Goal: Information Seeking & Learning: Learn about a topic

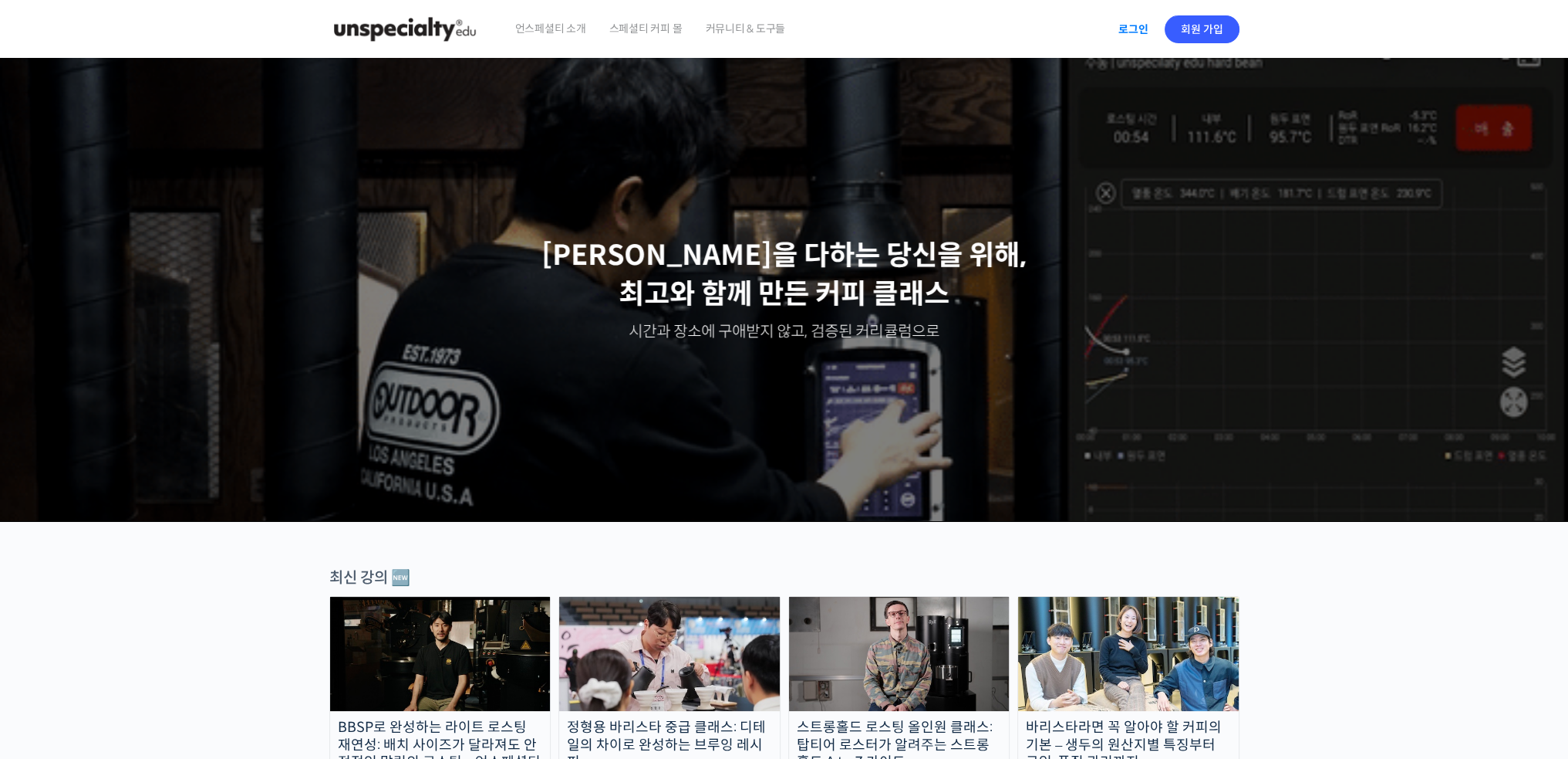
click at [1126, 30] on link "로그인" at bounding box center [1133, 30] width 48 height 36
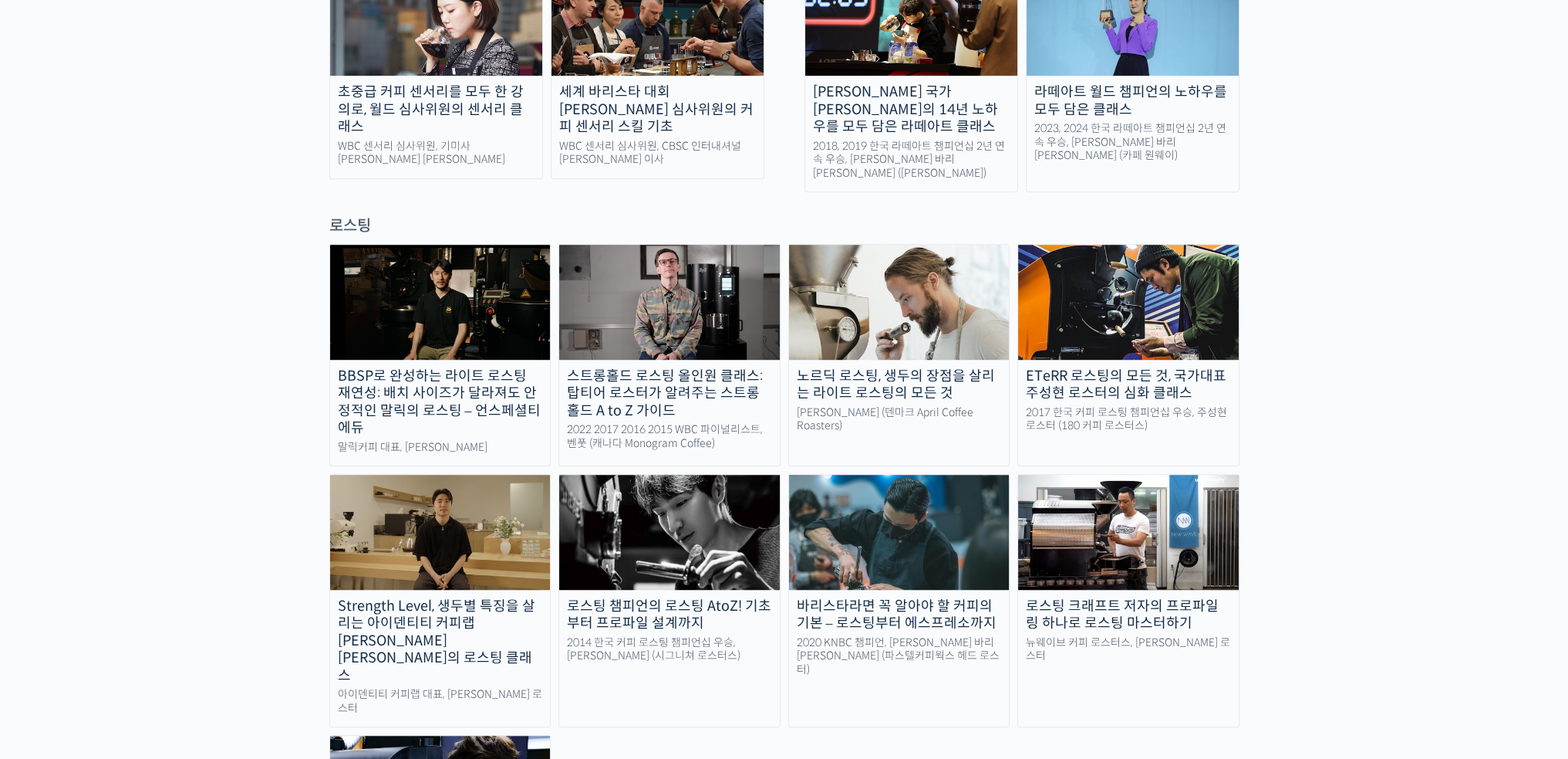
drag, startPoint x: 288, startPoint y: 292, endPoint x: 274, endPoint y: 465, distance: 173.6
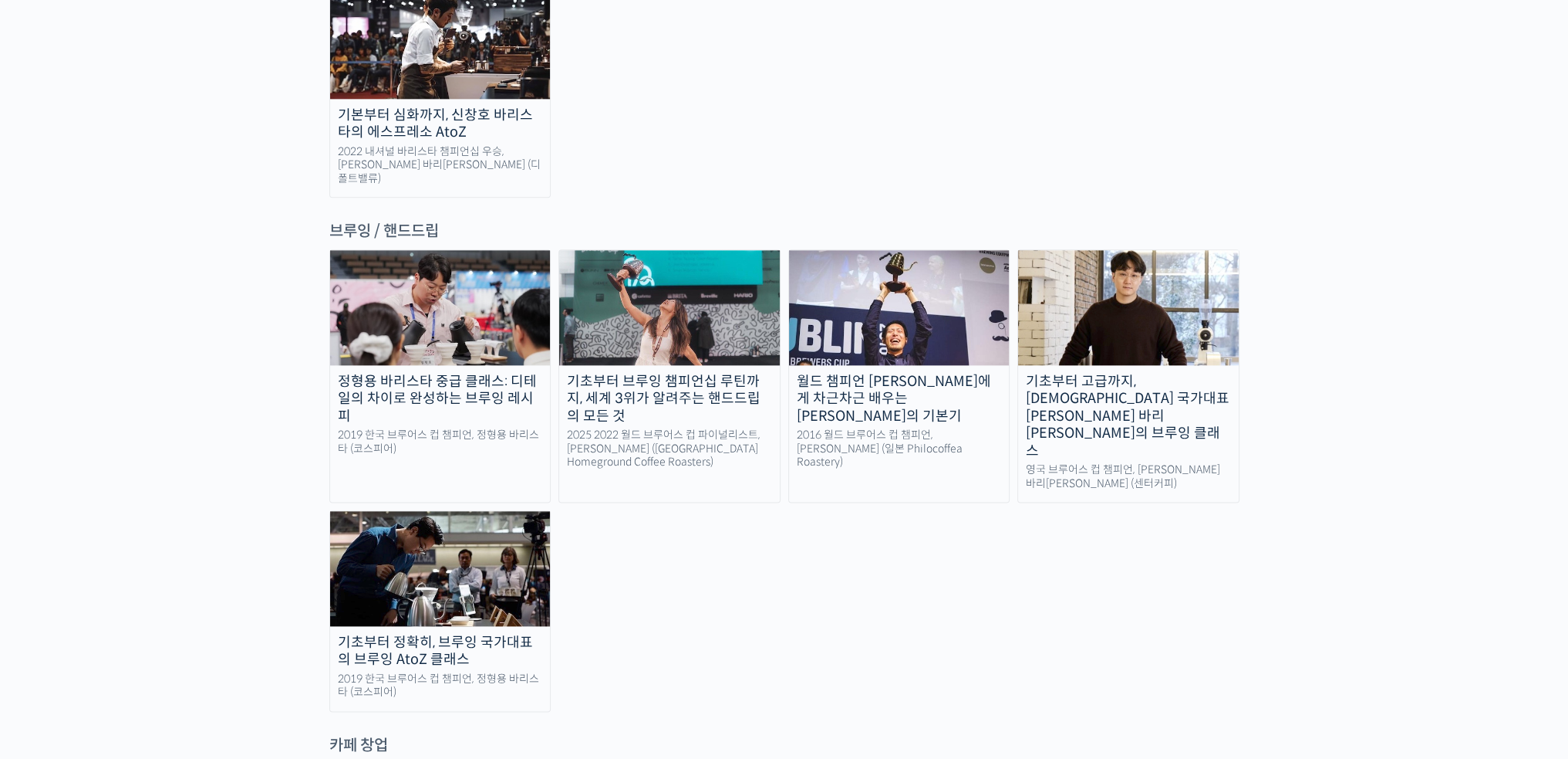
scroll to position [2473, 0]
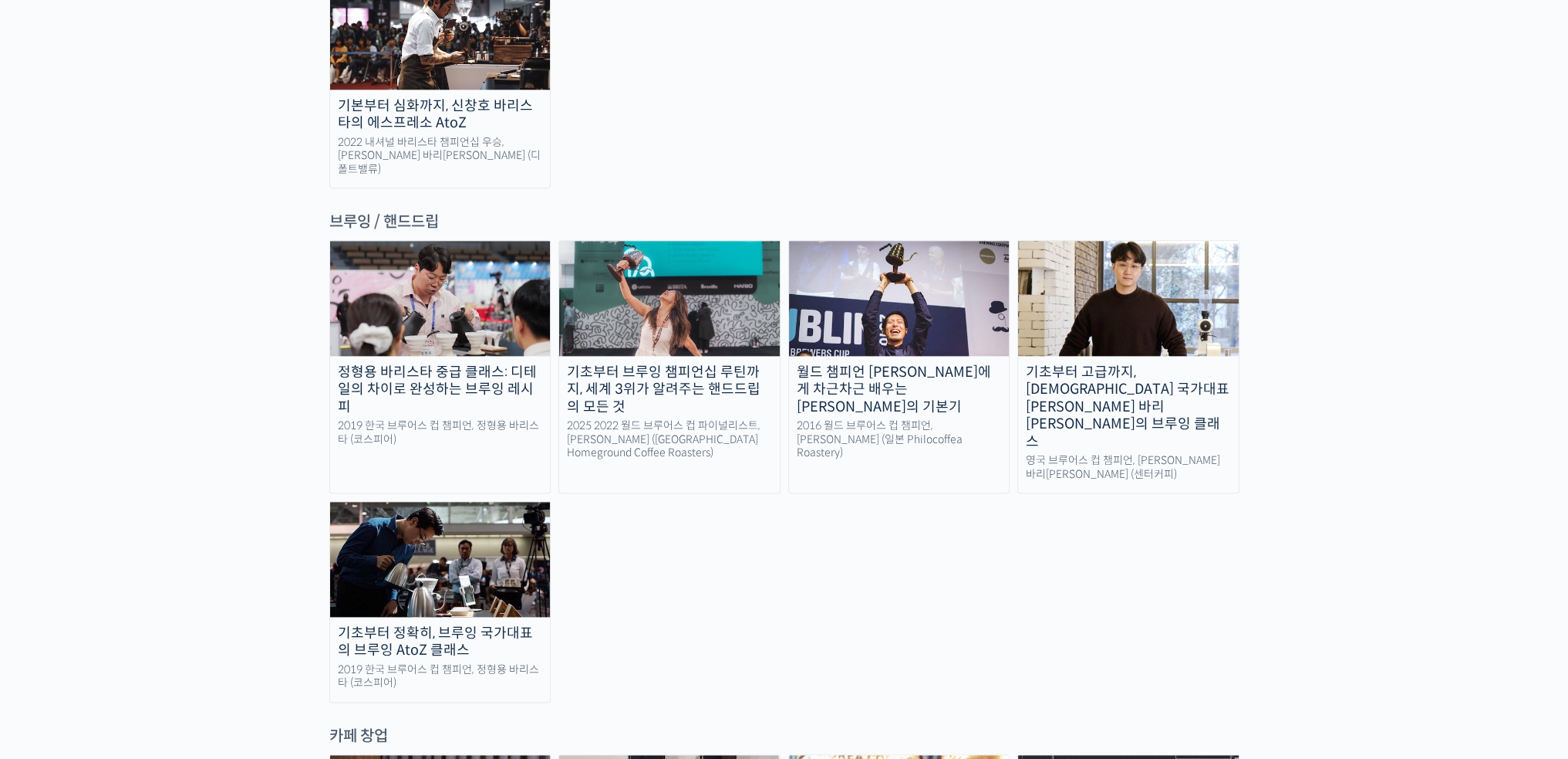
click at [924, 363] on div "월드 챔피언 [PERSON_NAME]에게 차근차근 배우는 [PERSON_NAME]의 기본기" at bounding box center [899, 389] width 221 height 53
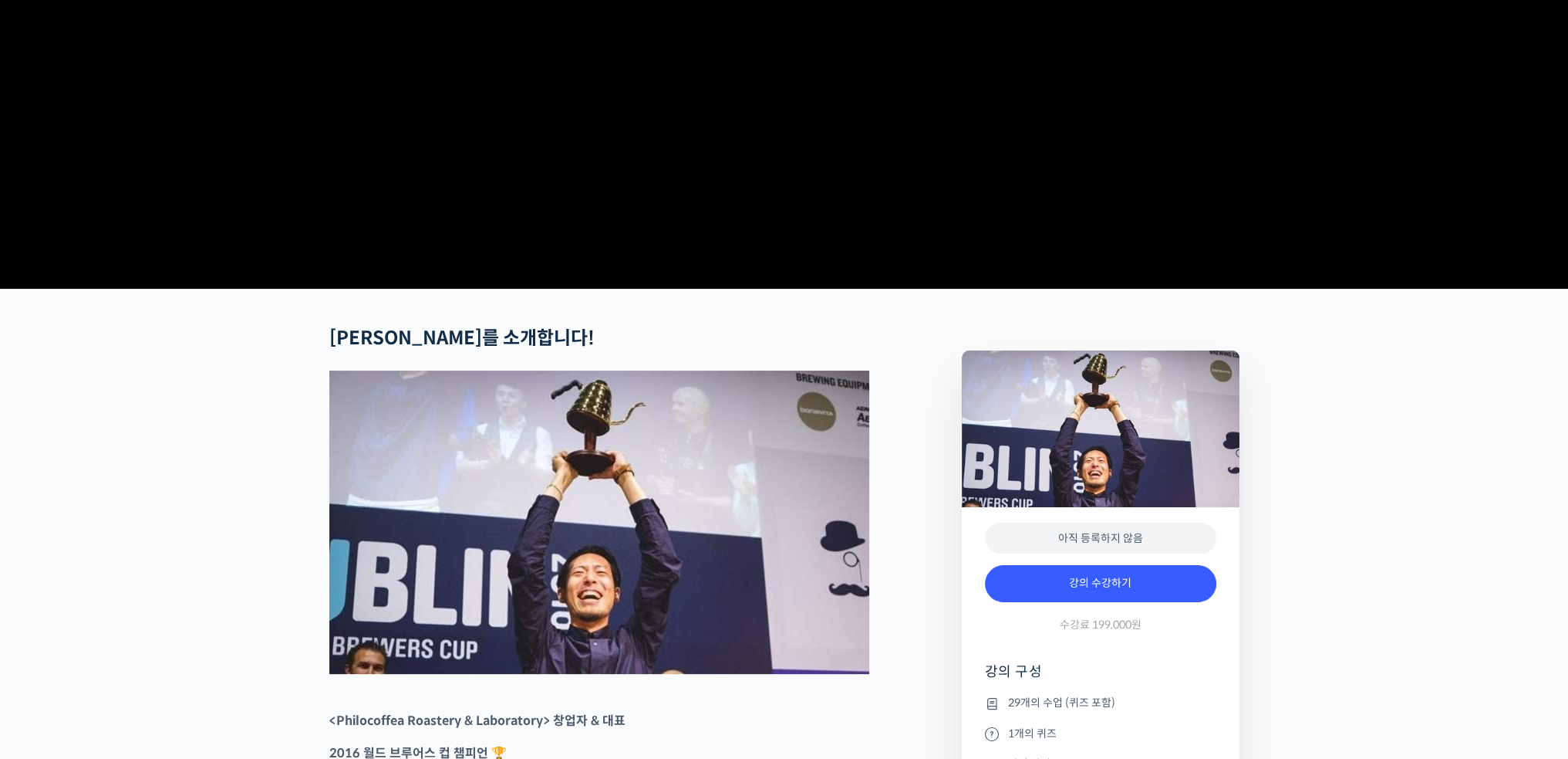
scroll to position [77, 0]
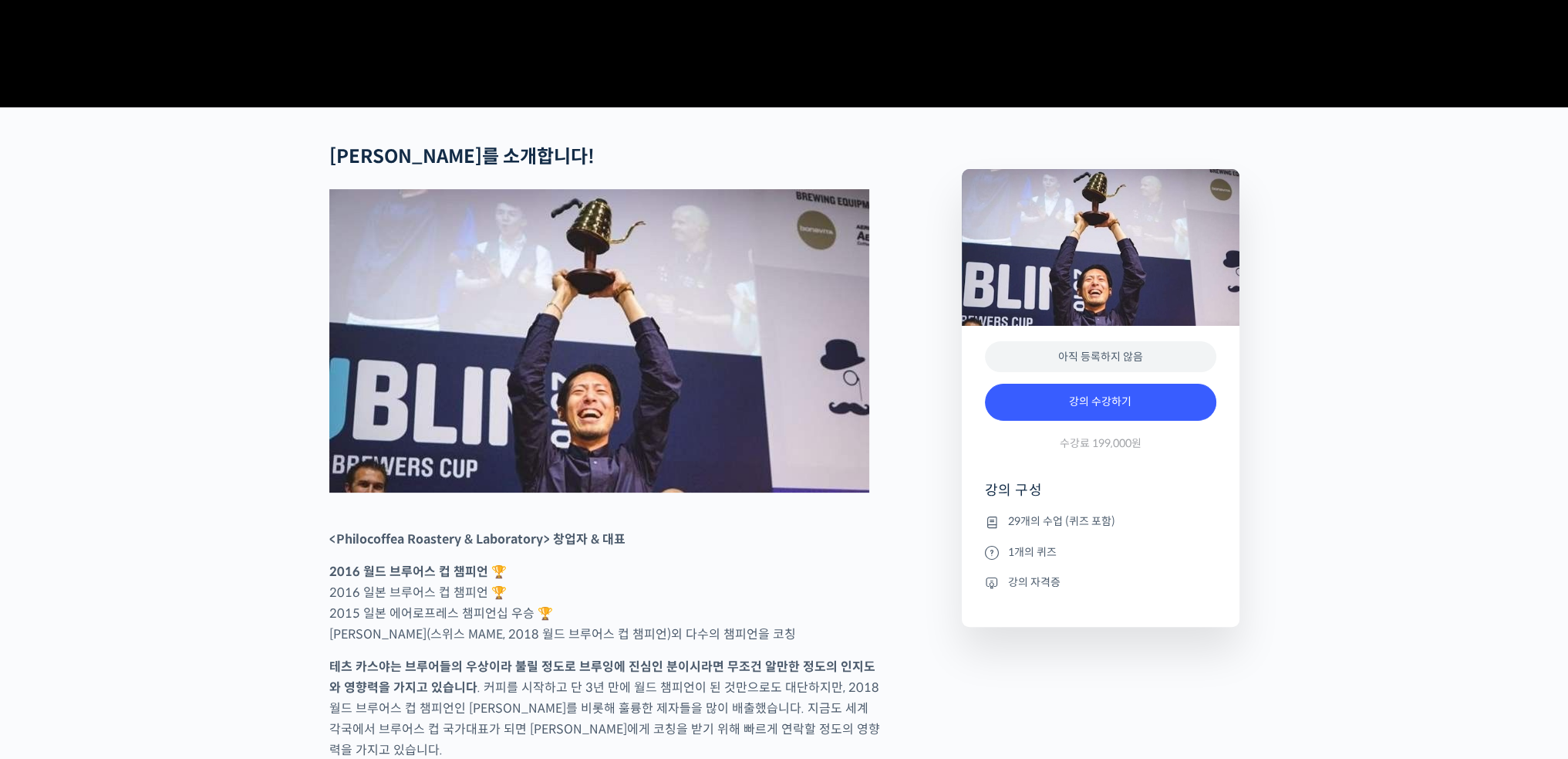
drag, startPoint x: 1248, startPoint y: 262, endPoint x: 1188, endPoint y: 466, distance: 212.6
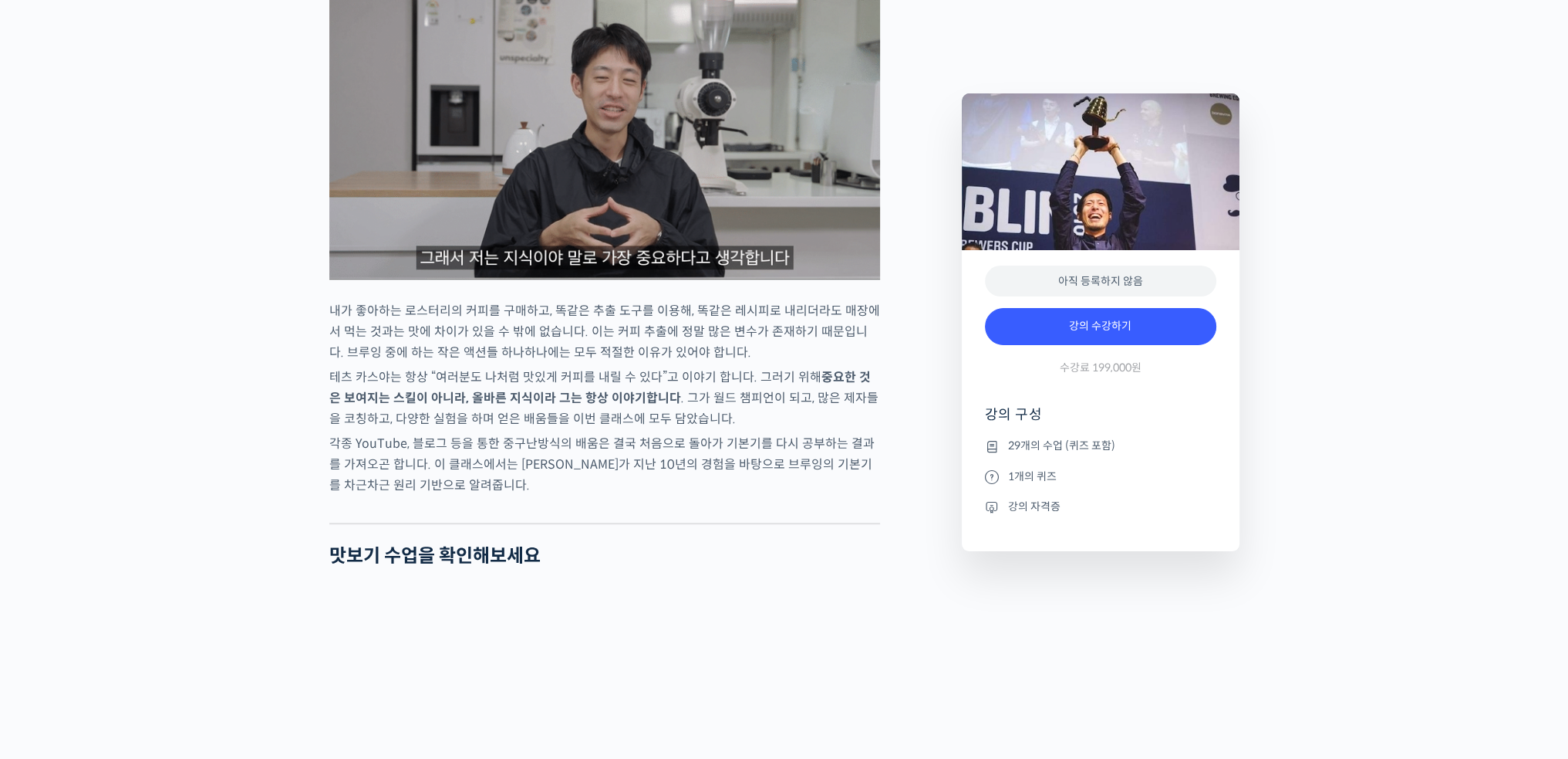
drag, startPoint x: 815, startPoint y: 348, endPoint x: 800, endPoint y: 474, distance: 126.9
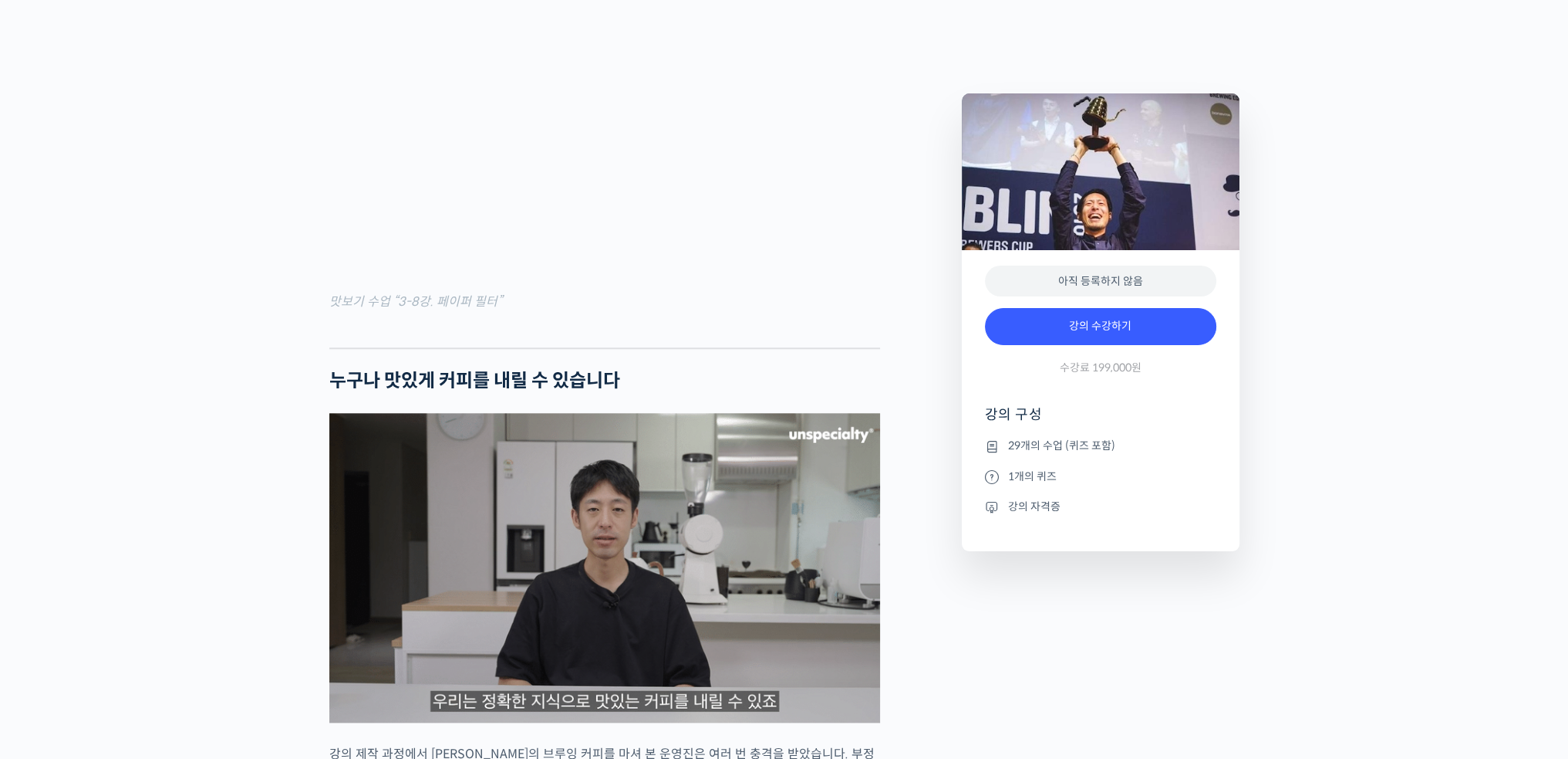
scroll to position [2095, 0]
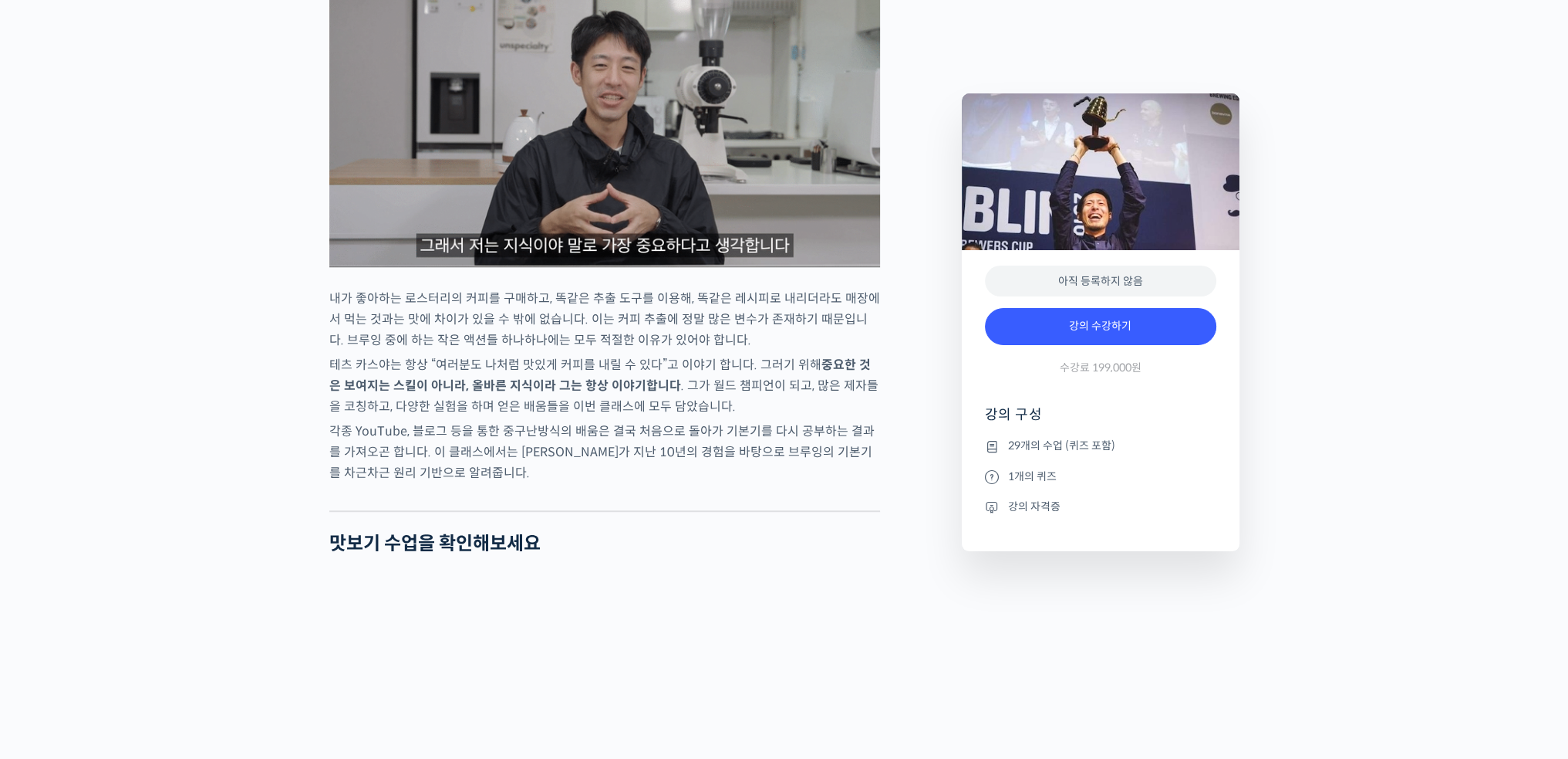
drag, startPoint x: 635, startPoint y: 413, endPoint x: 610, endPoint y: 511, distance: 101.1
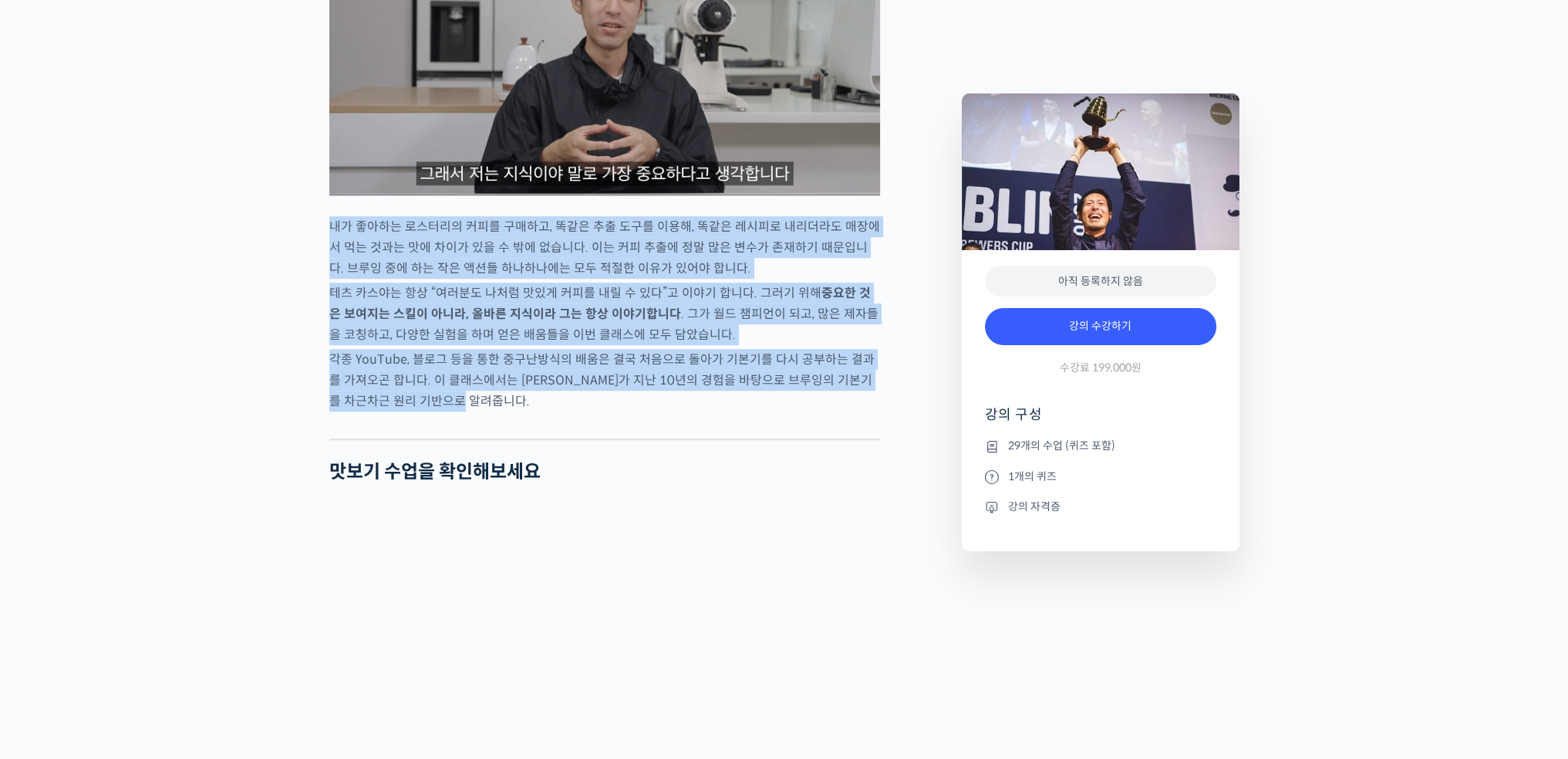
drag, startPoint x: 331, startPoint y: 250, endPoint x: 577, endPoint y: 422, distance: 300.2
click at [577, 412] on p "각종 YouTube, 블로그 등을 통한 중구난방식의 배움은 결국 처음으로 돌아가 기본기를 다시 공부하는 결과를 가져오곤 합니다. 이 클래스에서…" at bounding box center [605, 380] width 551 height 63
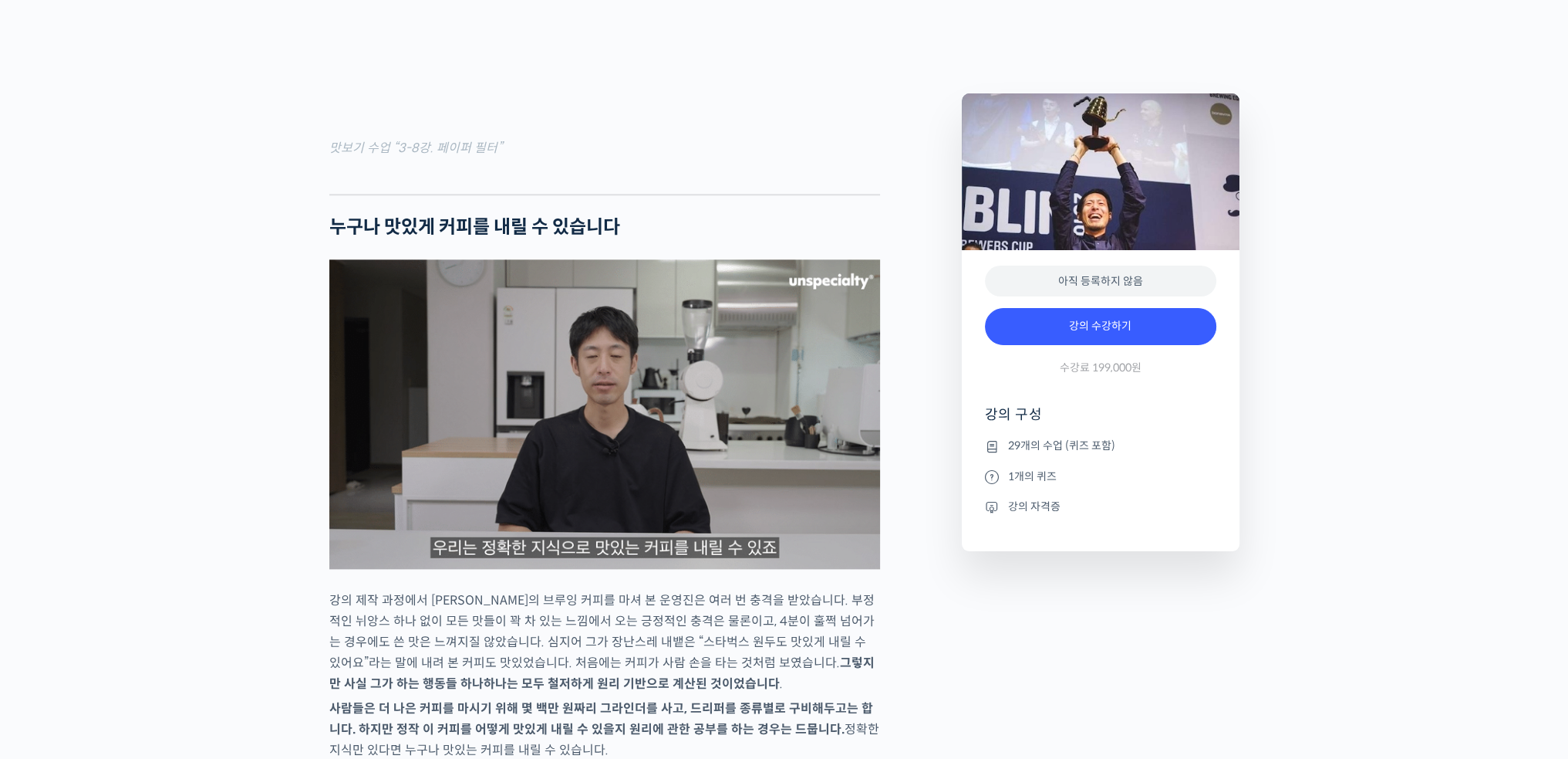
drag, startPoint x: 571, startPoint y: 493, endPoint x: 495, endPoint y: 422, distance: 104.0
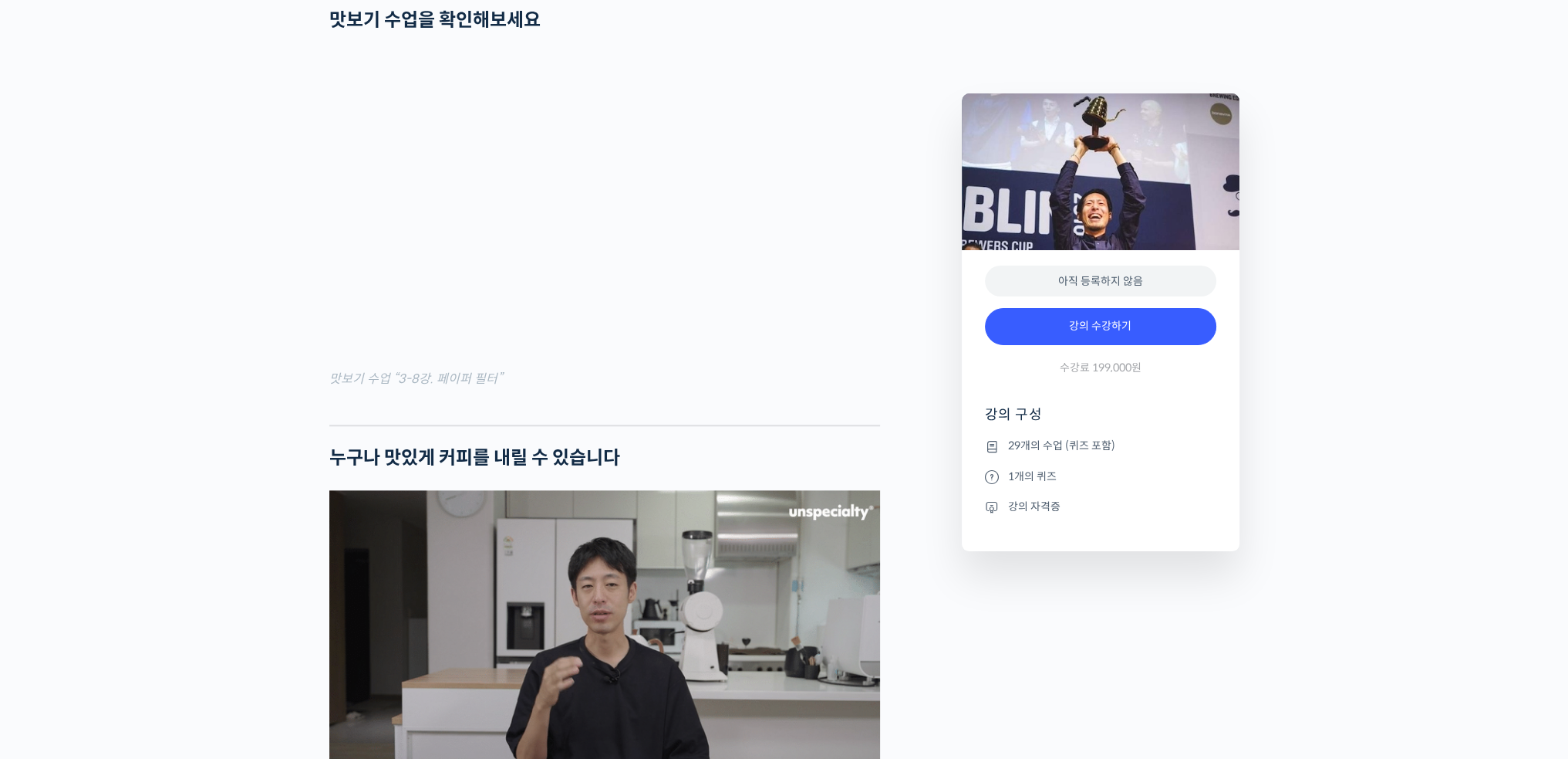
scroll to position [2016, 0]
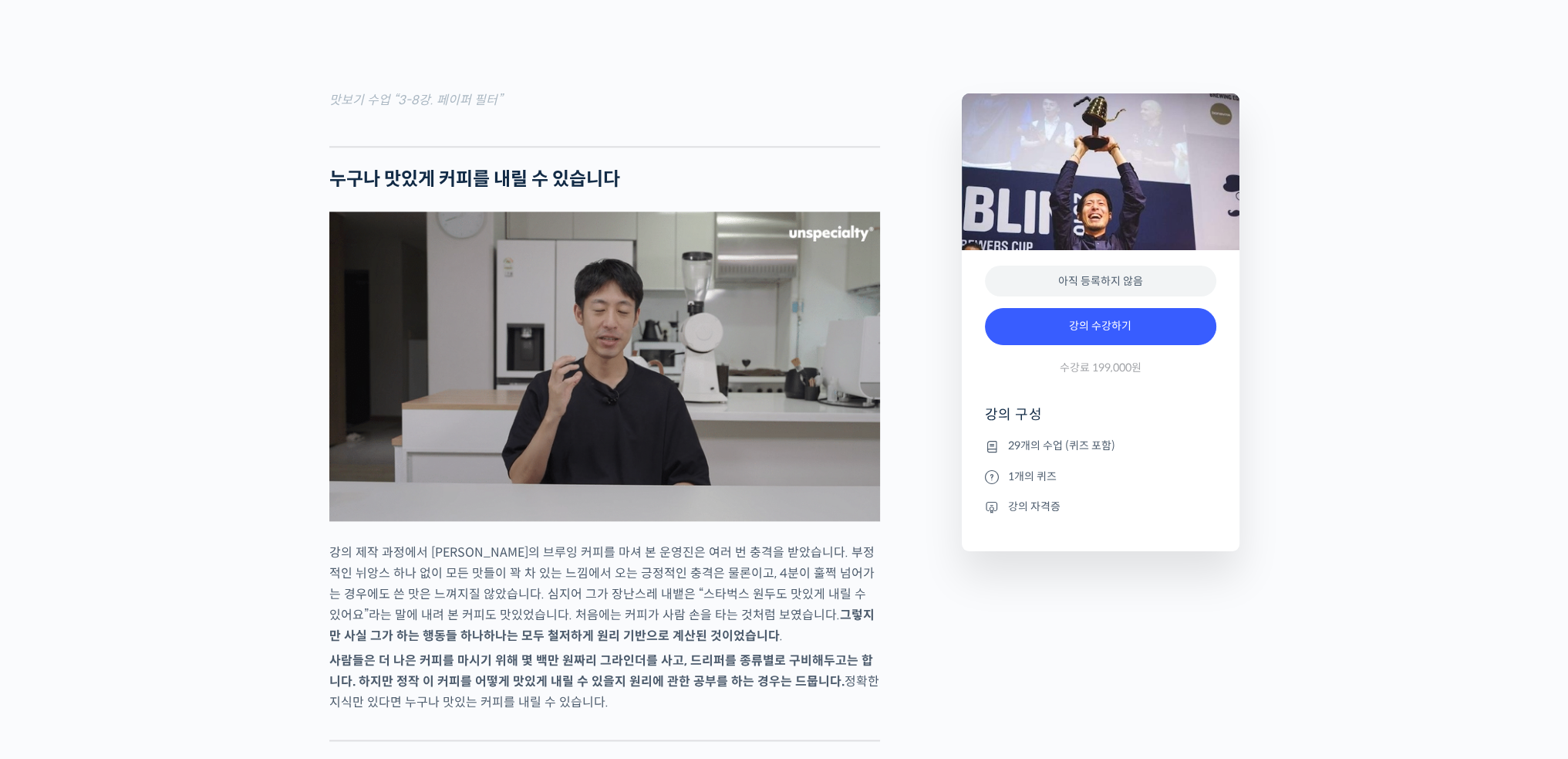
scroll to position [2324, 0]
